Goal: Obtain resource: Obtain resource

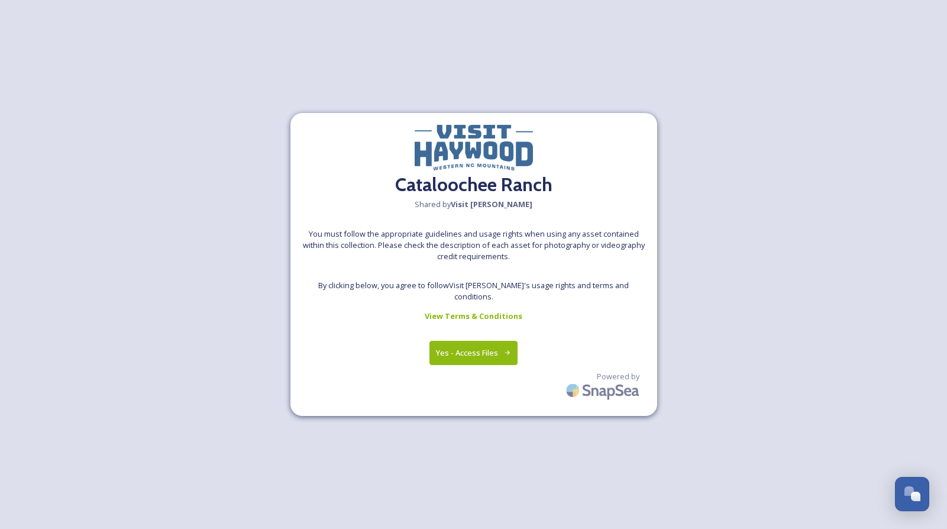
click at [498, 348] on button "Yes - Access Files" at bounding box center [473, 353] width 89 height 24
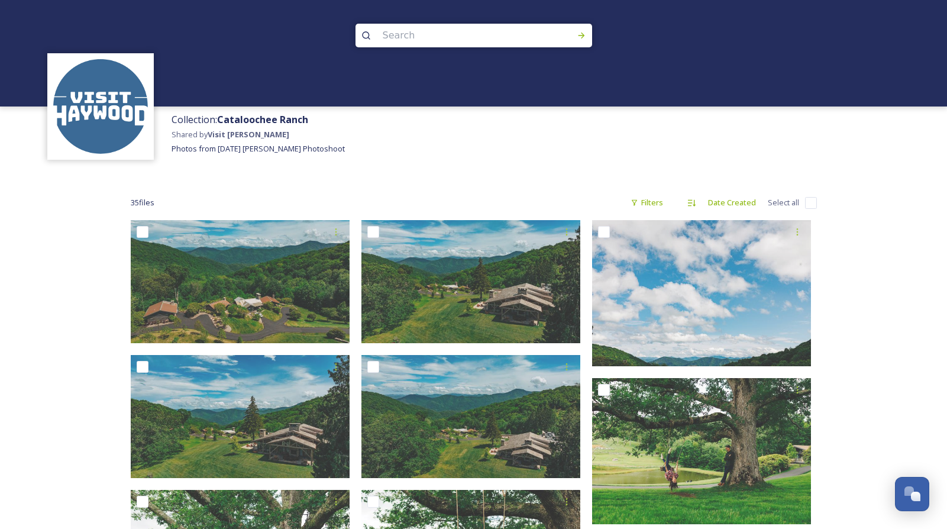
click at [808, 199] on input "checkbox" at bounding box center [811, 203] width 12 height 12
checkbox input "true"
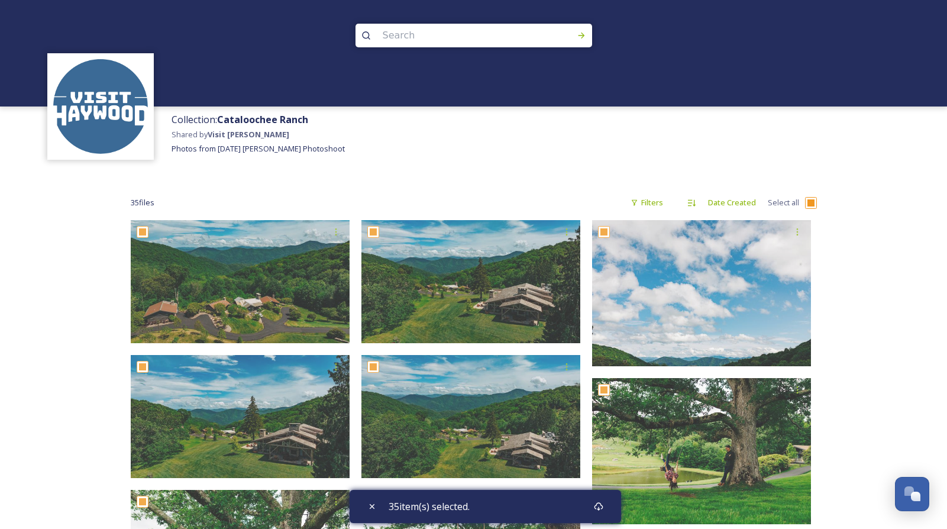
checkbox input "true"
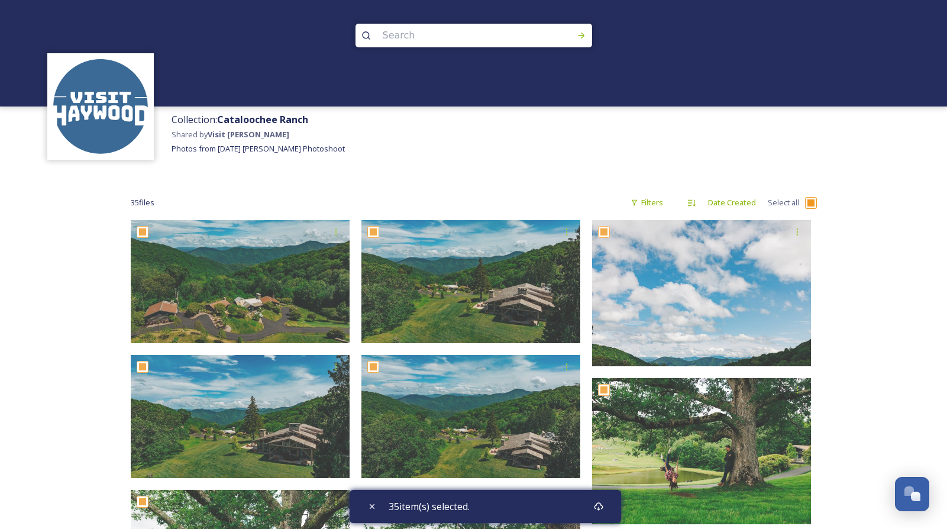
checkbox input "true"
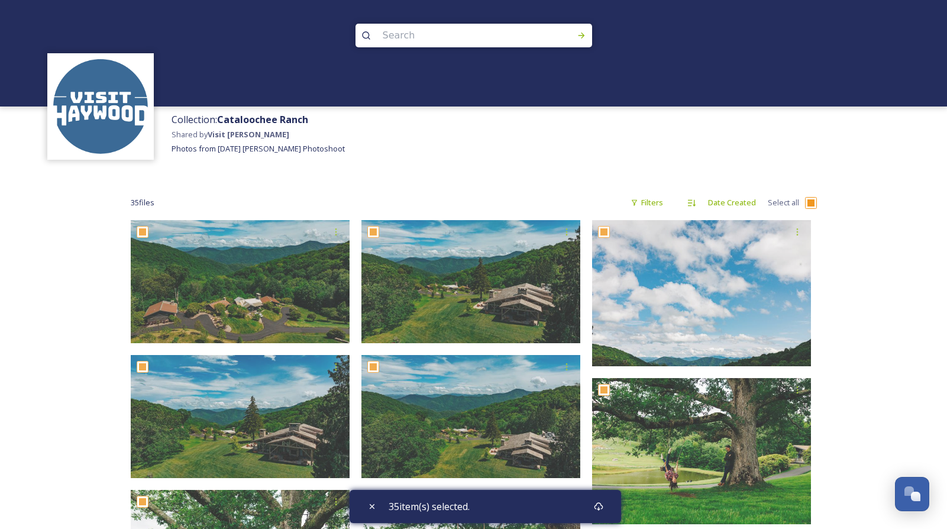
checkbox input "true"
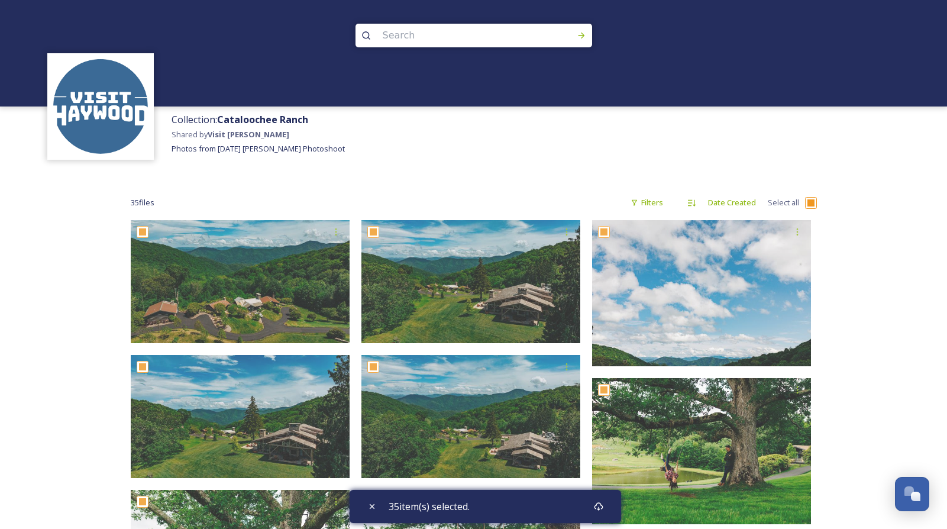
checkbox input "true"
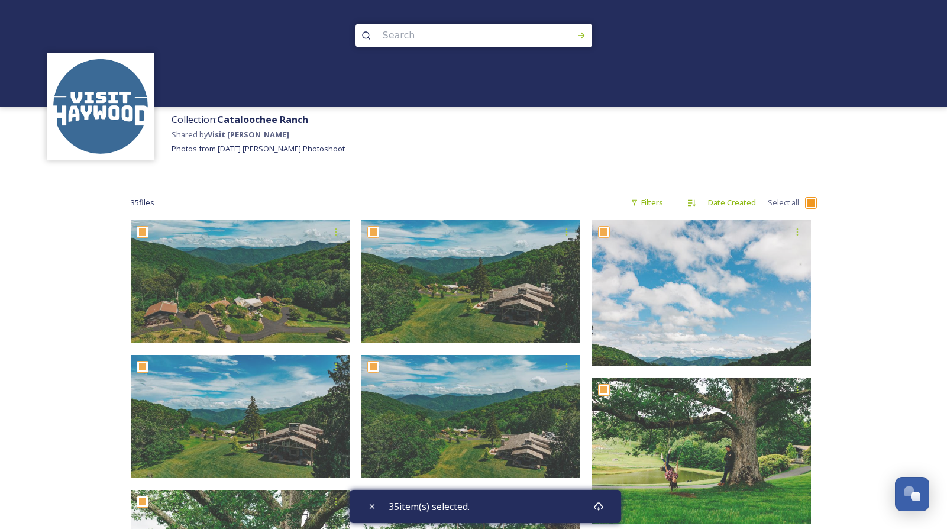
checkbox input "true"
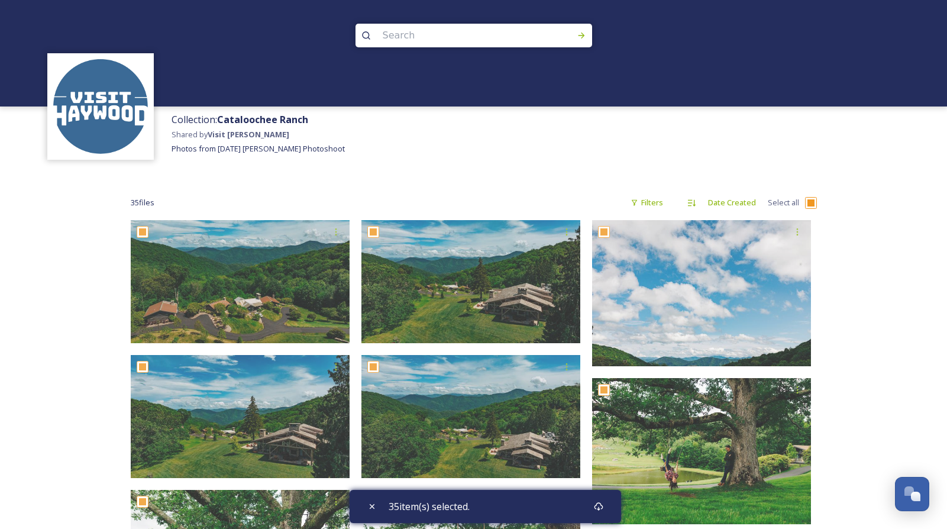
checkbox input "true"
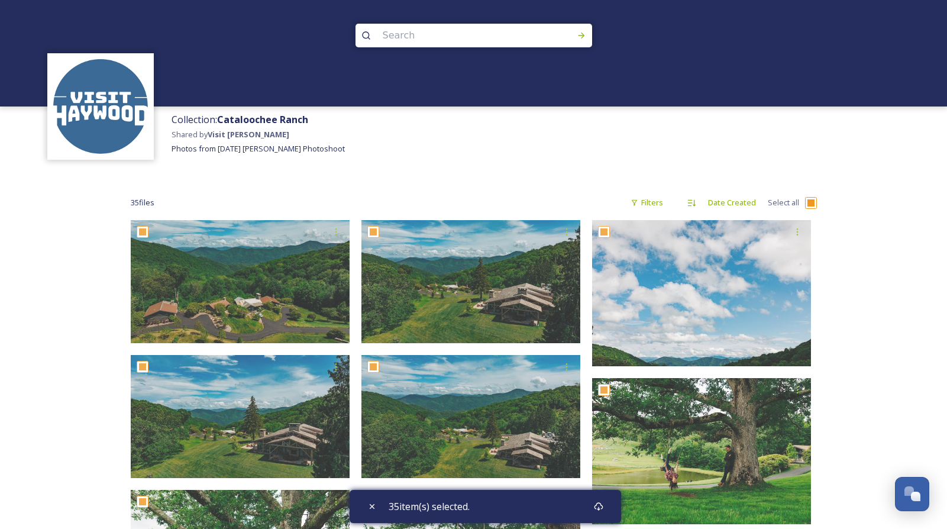
checkbox input "true"
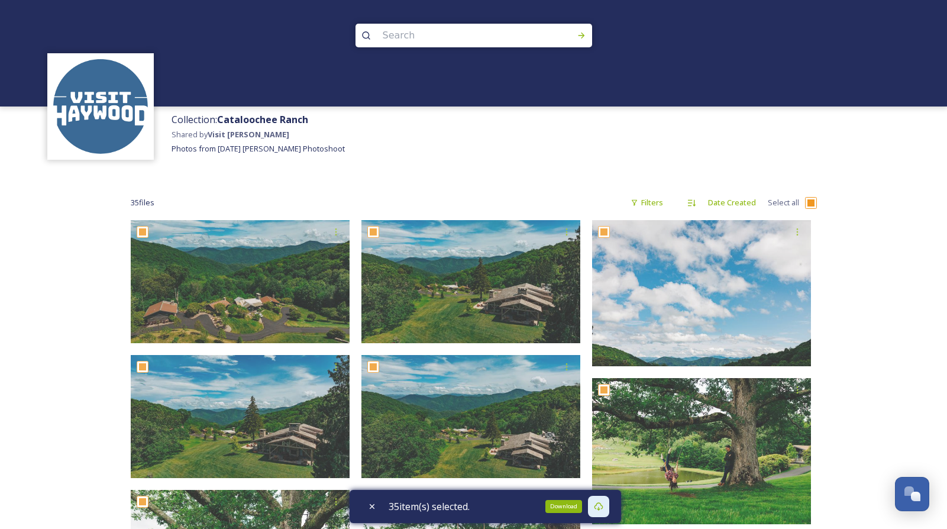
click at [603, 506] on icon at bounding box center [598, 506] width 9 height 8
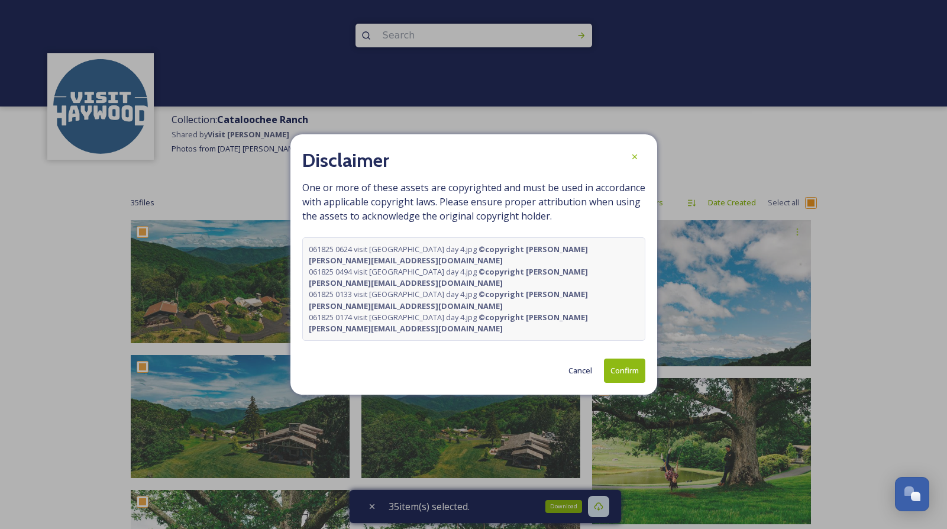
click at [625, 372] on button "Confirm" at bounding box center [624, 371] width 41 height 24
